Goal: Task Accomplishment & Management: Use online tool/utility

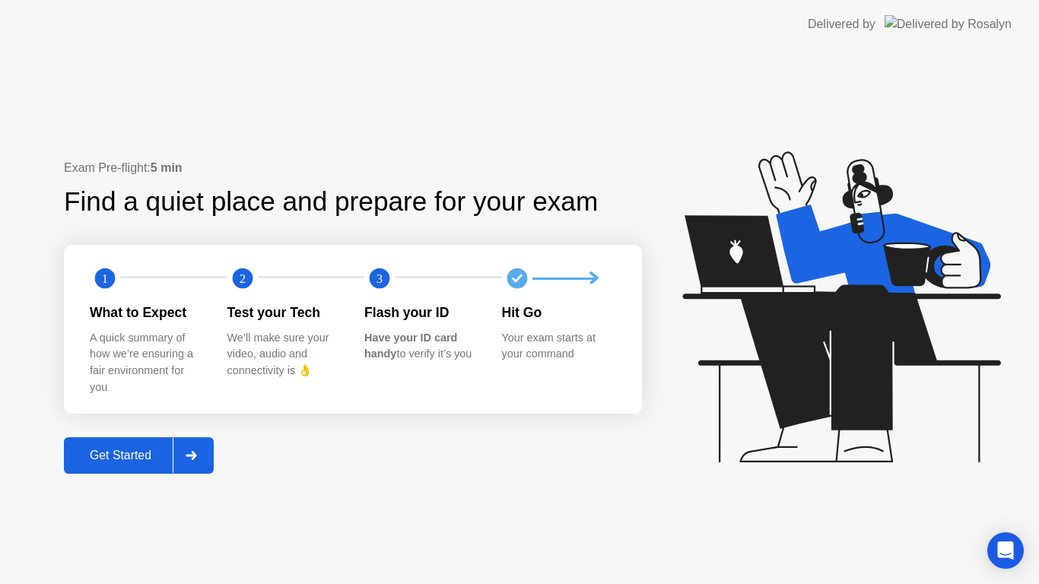
click at [196, 457] on icon at bounding box center [191, 455] width 11 height 9
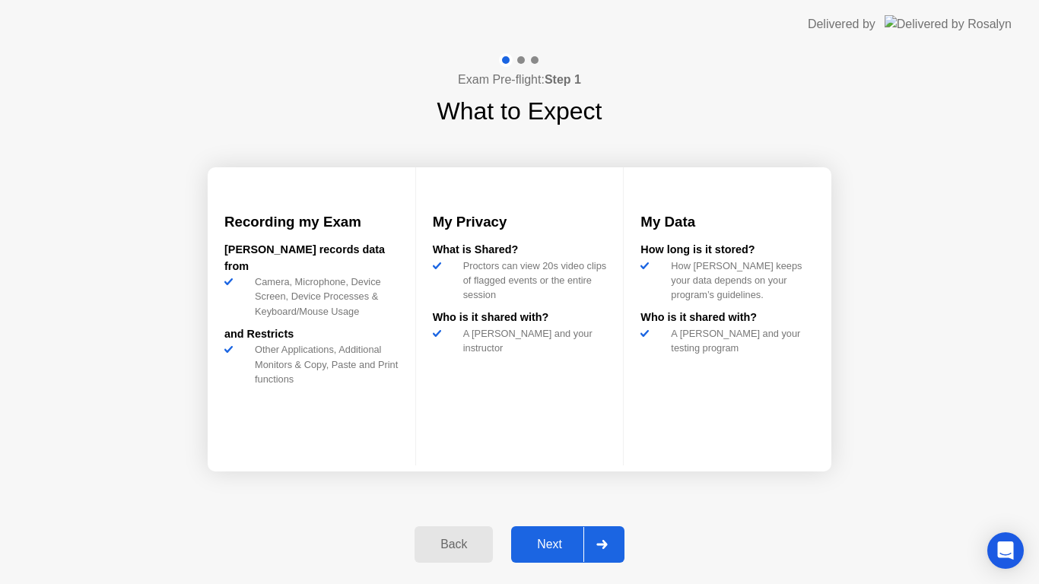
click at [556, 541] on div "Next" at bounding box center [550, 545] width 68 height 14
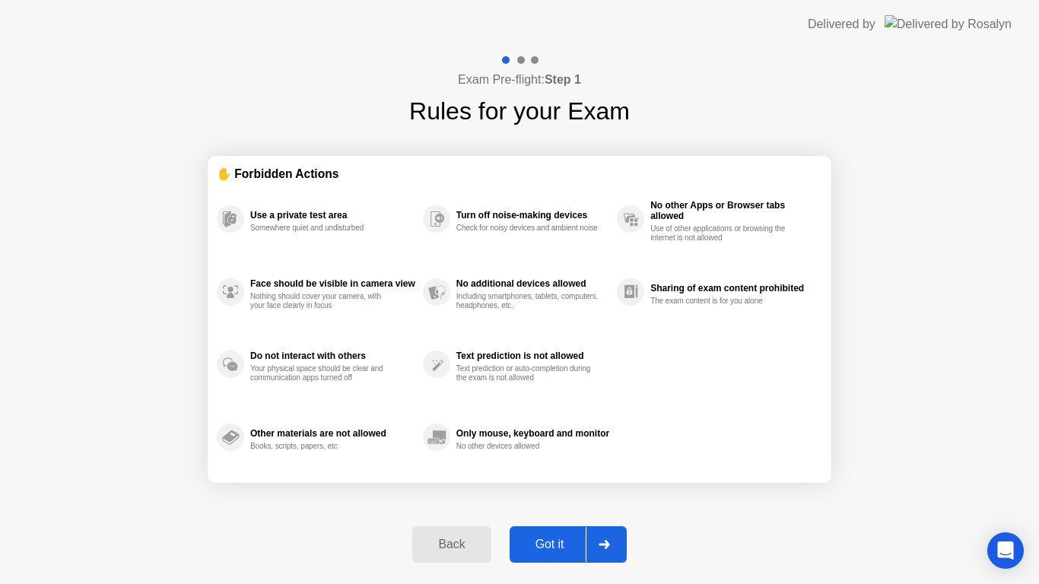
click at [556, 541] on div "Got it" at bounding box center [549, 545] width 71 height 14
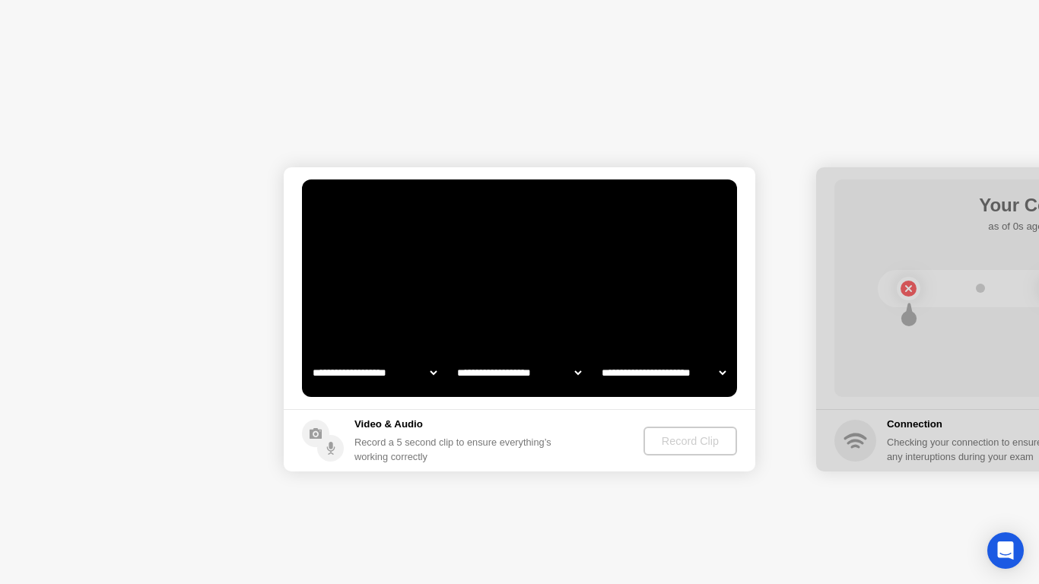
select select "**********"
select select "*******"
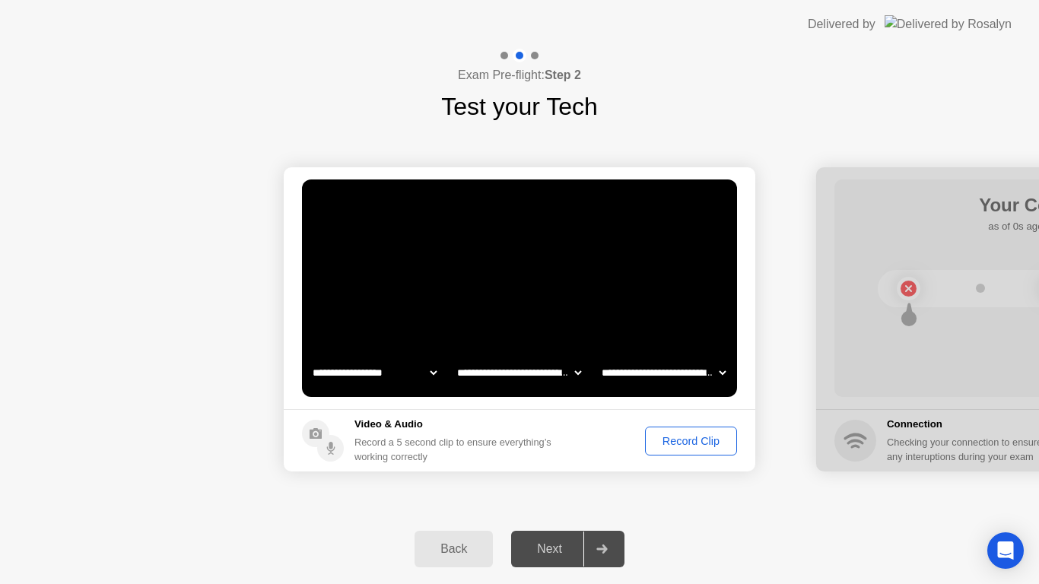
click at [549, 553] on div "Next" at bounding box center [550, 549] width 68 height 14
click at [553, 551] on div "Next" at bounding box center [550, 549] width 68 height 14
click at [554, 552] on div "Next" at bounding box center [550, 549] width 68 height 14
click at [608, 552] on div at bounding box center [601, 549] width 37 height 35
click at [551, 551] on div "Next" at bounding box center [550, 549] width 68 height 14
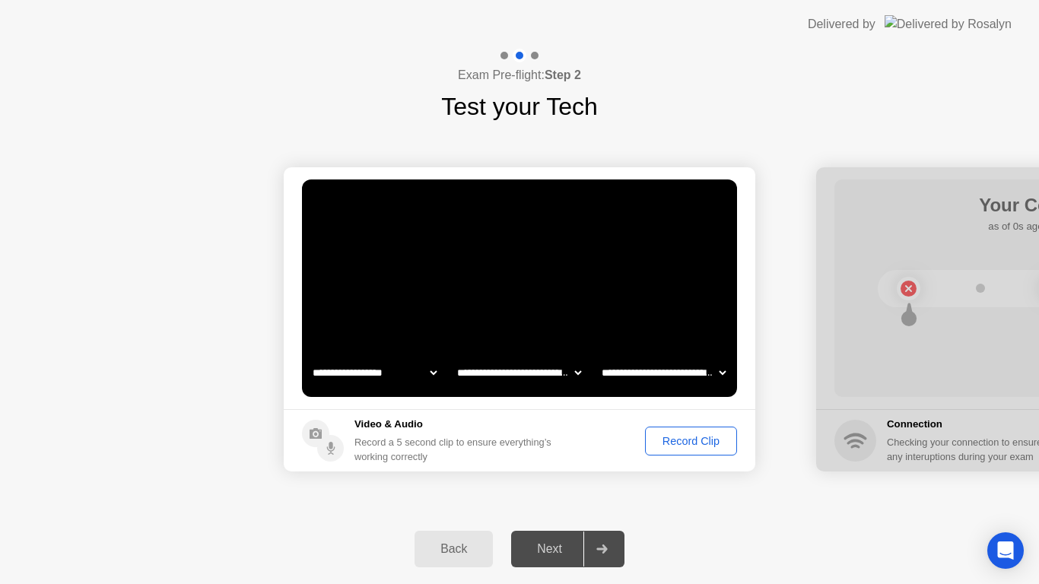
click at [551, 551] on div "Next" at bounding box center [550, 549] width 68 height 14
click at [681, 440] on div "Record Clip" at bounding box center [690, 441] width 81 height 12
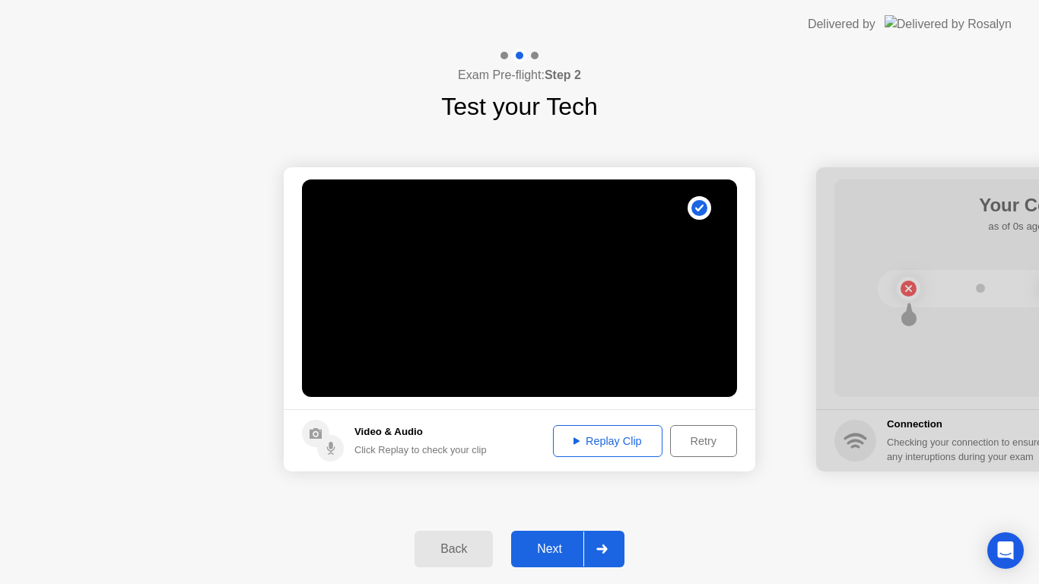
click at [551, 552] on div "Next" at bounding box center [550, 549] width 68 height 14
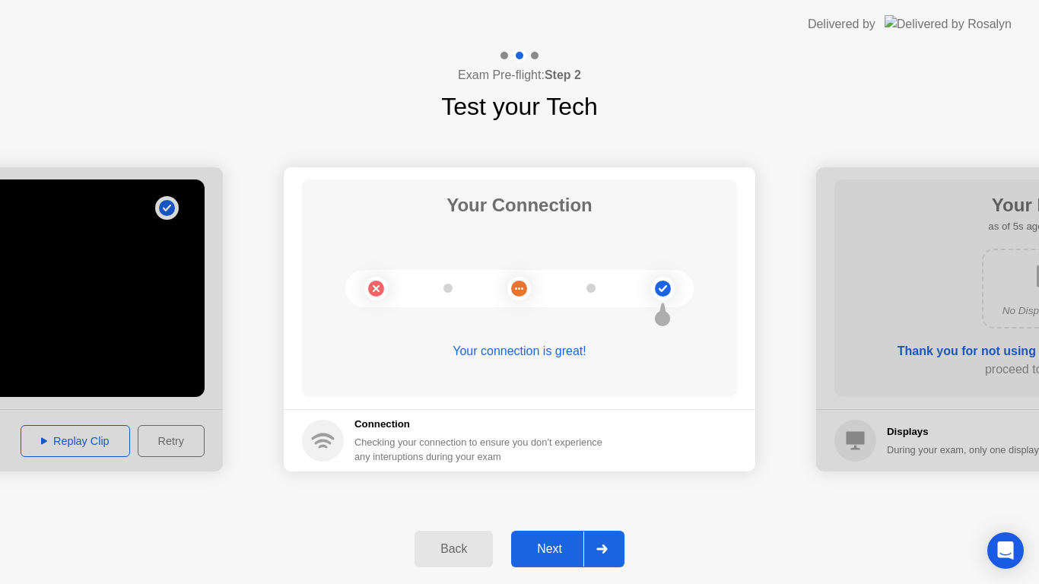
click at [551, 552] on div "Next" at bounding box center [550, 549] width 68 height 14
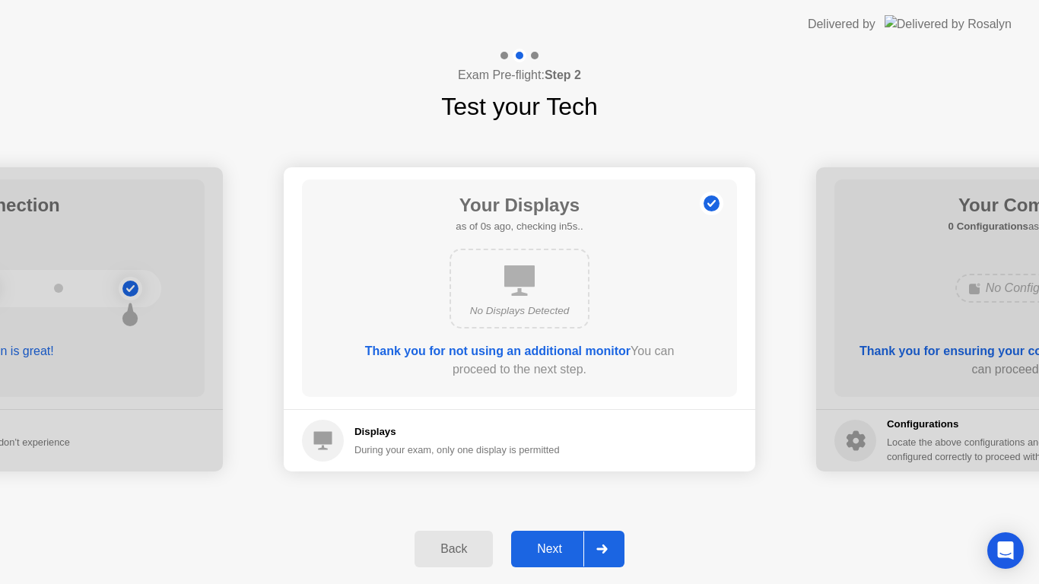
click at [551, 552] on div "Next" at bounding box center [550, 549] width 68 height 14
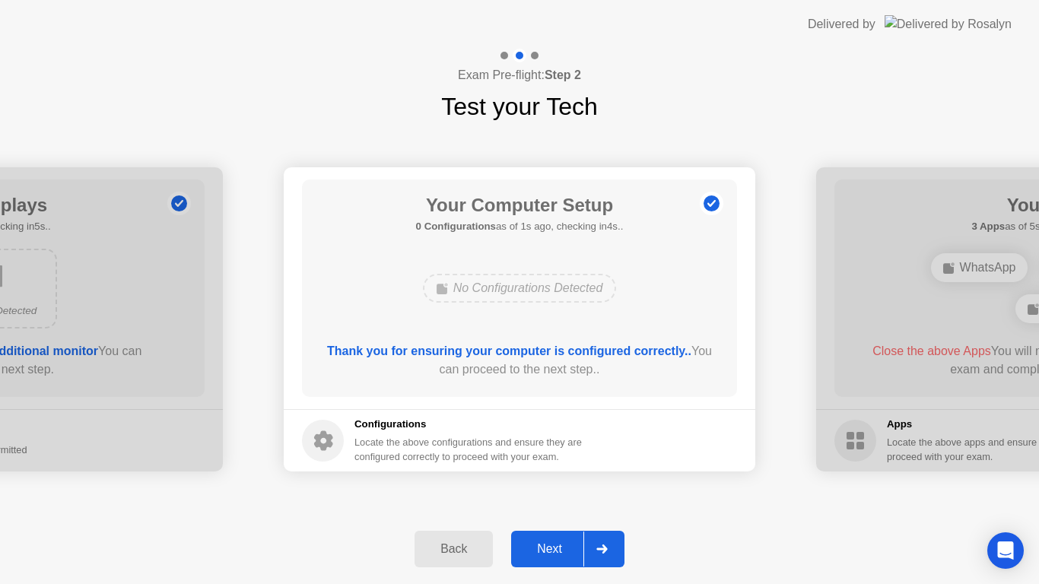
click at [551, 552] on div "Next" at bounding box center [550, 549] width 68 height 14
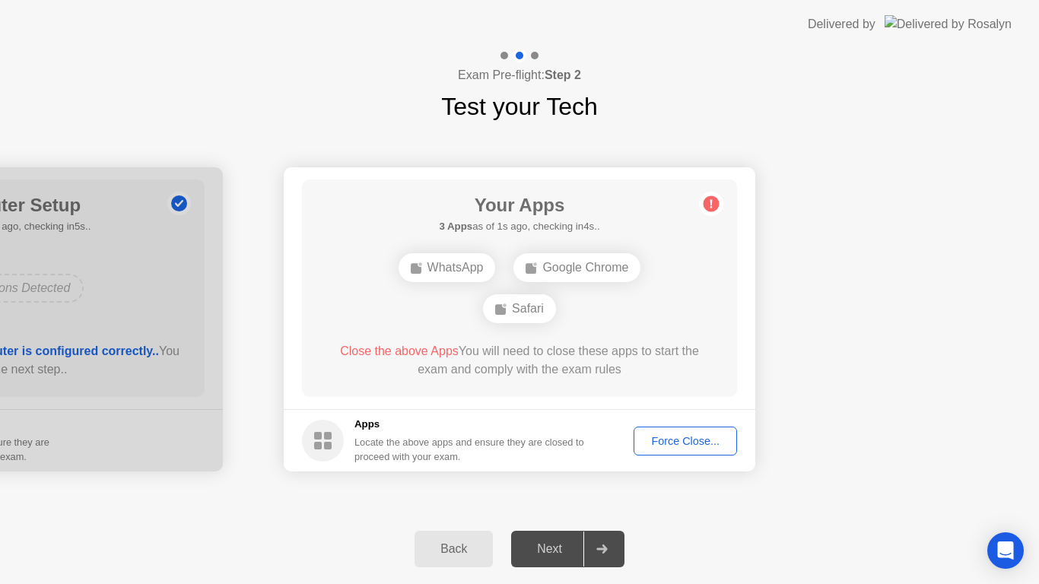
click at [551, 552] on div "Next" at bounding box center [550, 549] width 68 height 14
click at [670, 445] on div "Force Close..." at bounding box center [685, 441] width 93 height 12
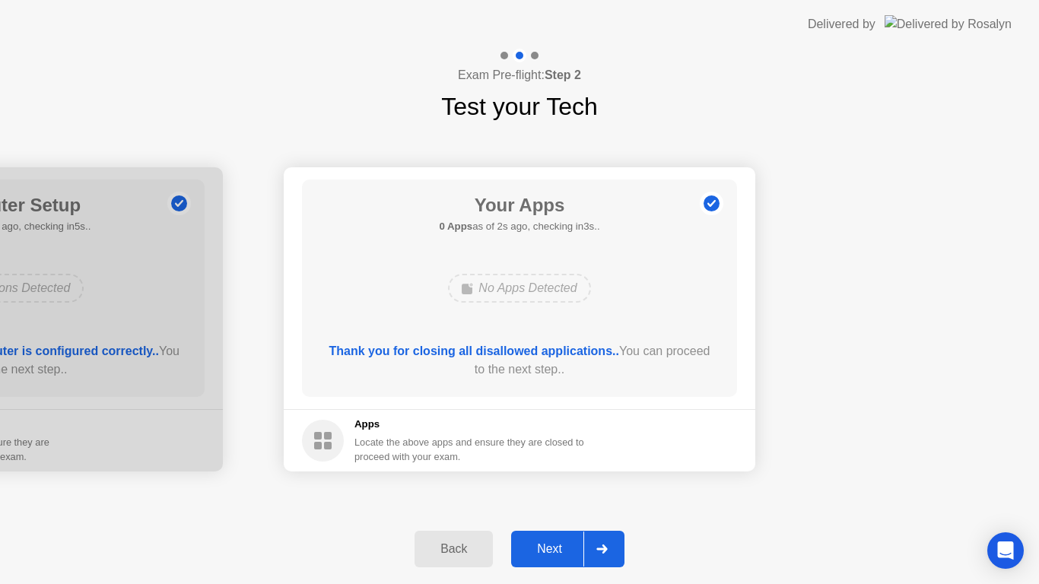
click at [547, 550] on div "Next" at bounding box center [550, 549] width 68 height 14
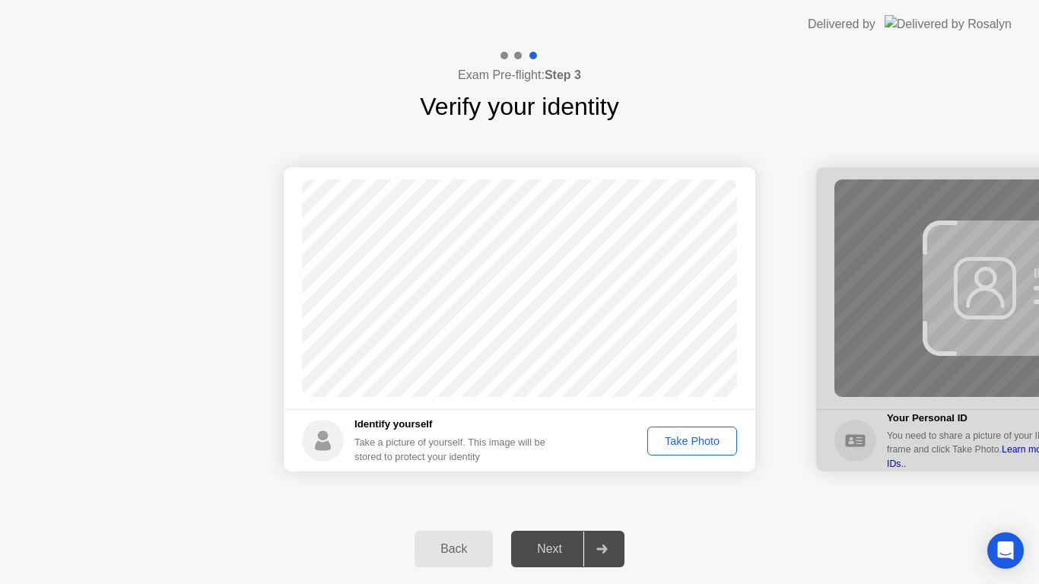
click at [678, 439] on div "Take Photo" at bounding box center [691, 441] width 79 height 12
click at [557, 551] on div "Next" at bounding box center [550, 549] width 68 height 14
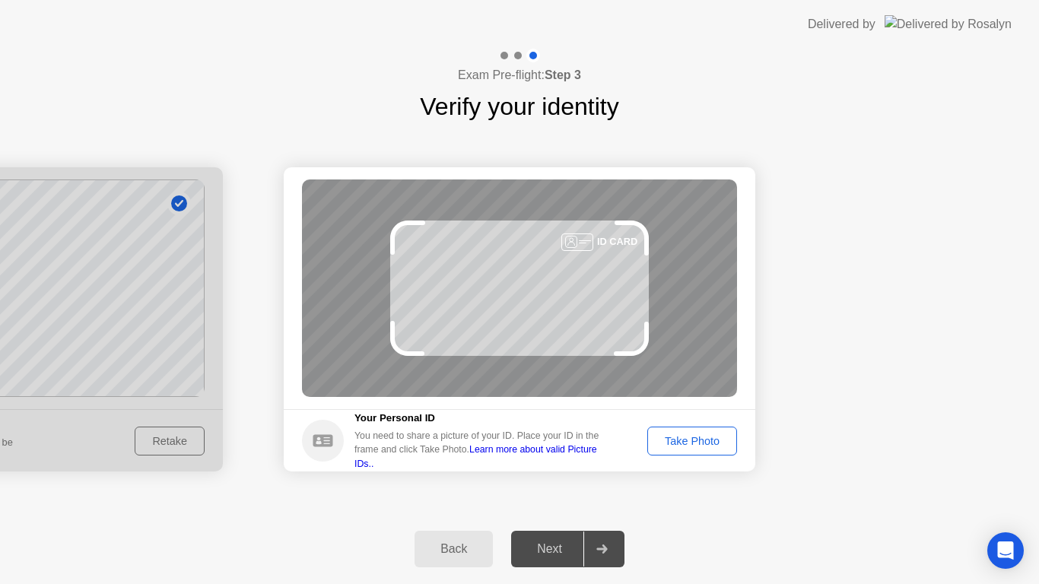
click at [689, 443] on div "Take Photo" at bounding box center [691, 441] width 79 height 12
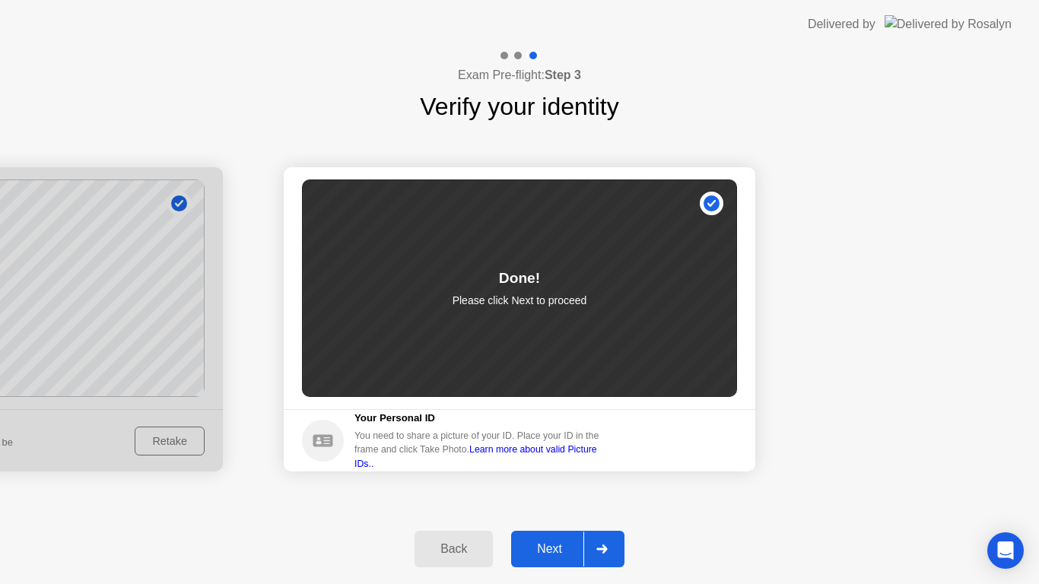
click at [549, 547] on div "Next" at bounding box center [550, 549] width 68 height 14
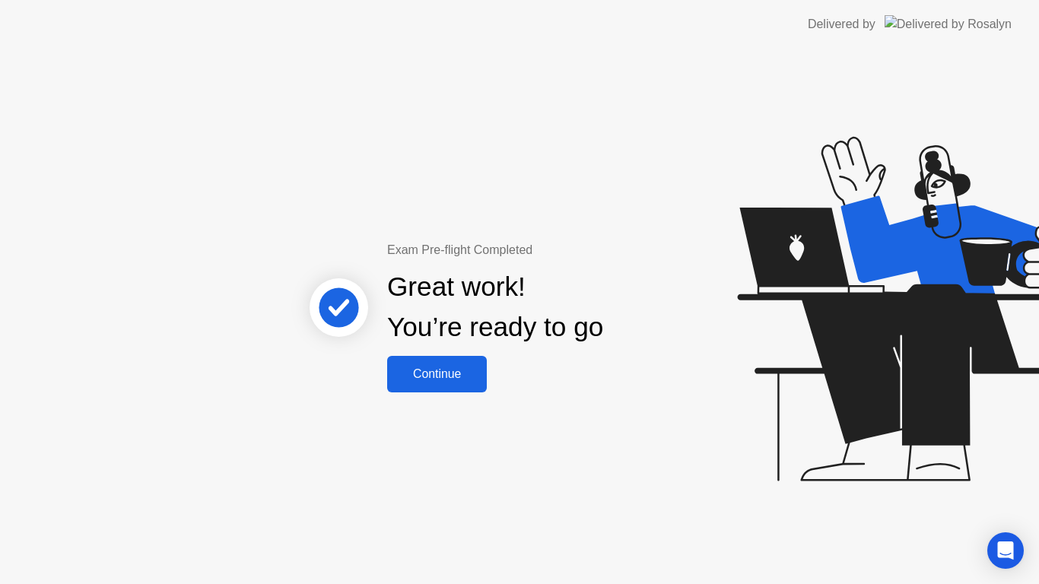
click at [436, 374] on div "Continue" at bounding box center [437, 374] width 90 height 14
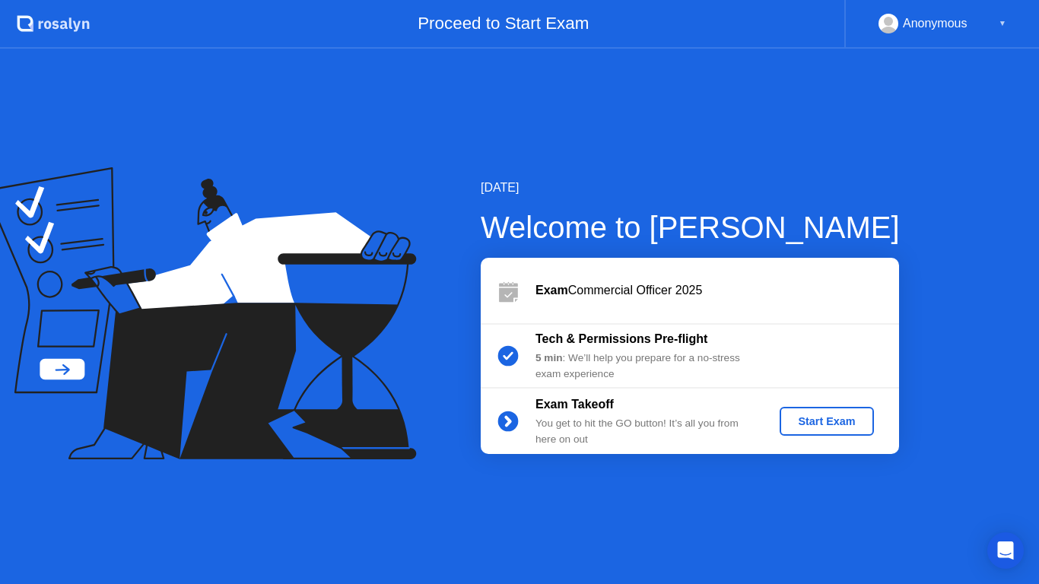
click at [805, 417] on div "Start Exam" at bounding box center [826, 421] width 81 height 12
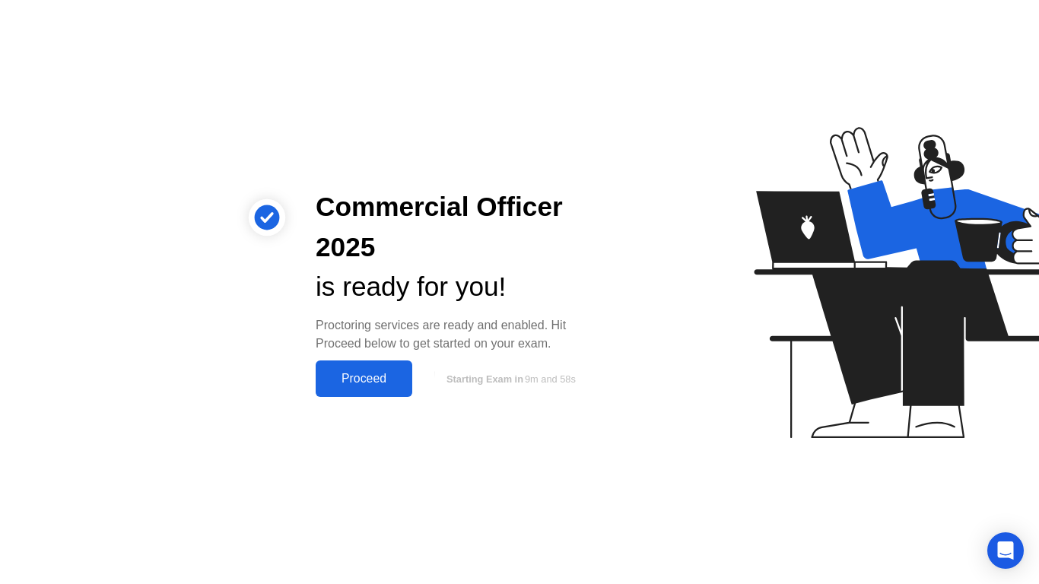
click at [375, 386] on div "Proceed" at bounding box center [363, 379] width 87 height 14
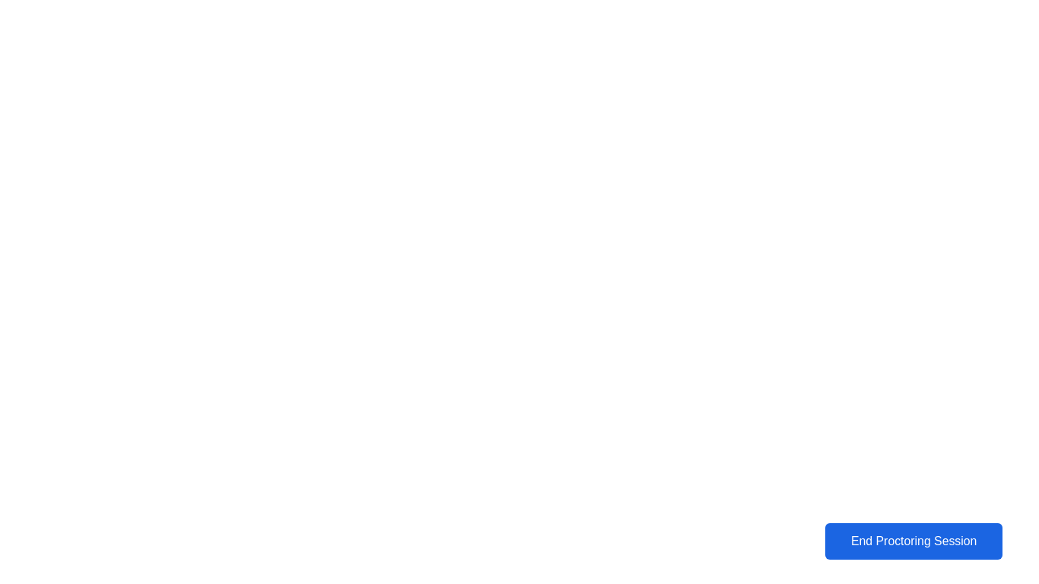
click at [913, 543] on div "End Proctoring Session" at bounding box center [914, 542] width 168 height 14
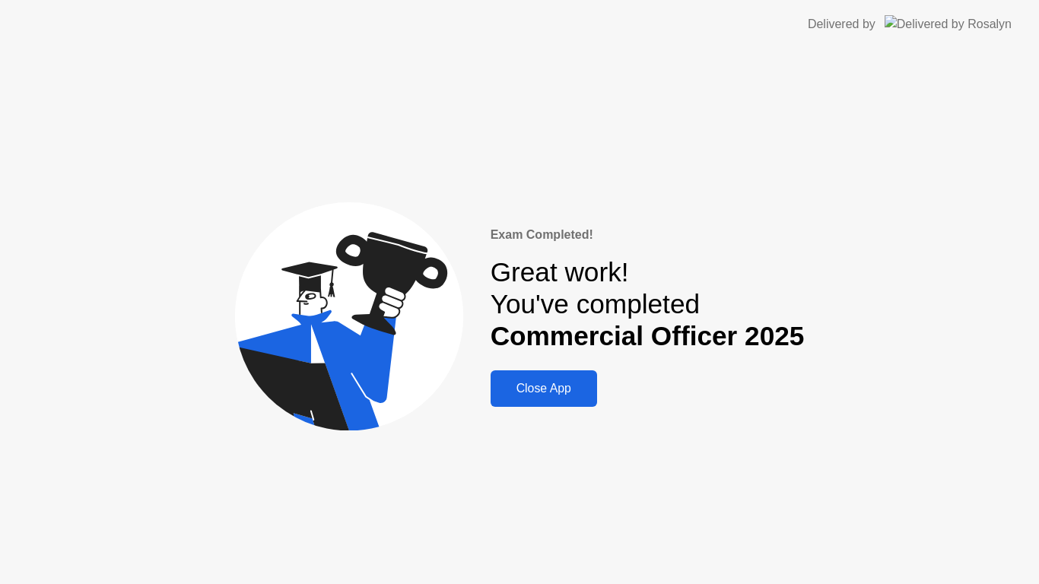
click at [548, 391] on div "Close App" at bounding box center [543, 389] width 97 height 14
